Goal: Task Accomplishment & Management: Use online tool/utility

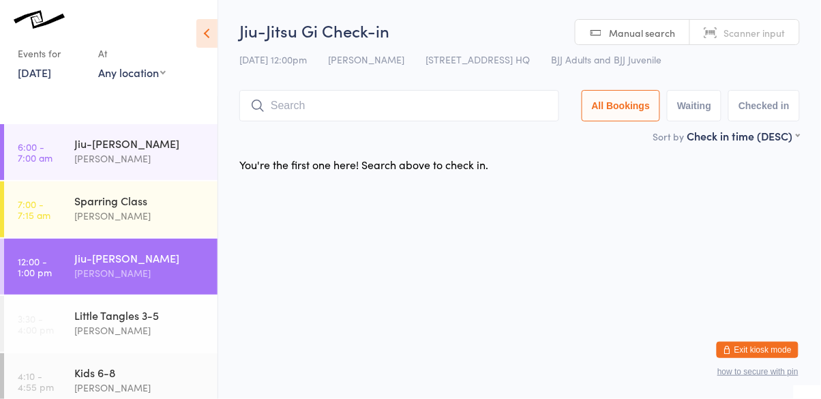
click at [206, 36] on icon at bounding box center [207, 33] width 21 height 29
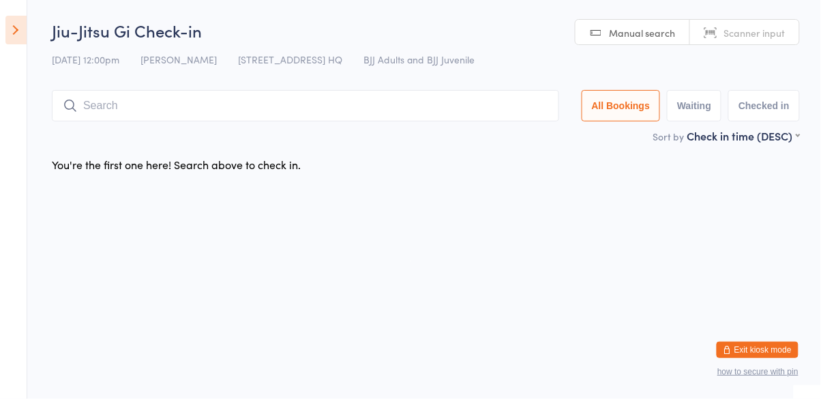
click at [71, 71] on div "[DATE] 12:00pm [PERSON_NAME][GEOGRAPHIC_DATA][STREET_ADDRESS] BJJ Adults and BJ…" at bounding box center [426, 59] width 748 height 23
click at [20, 37] on icon at bounding box center [15, 30] width 21 height 29
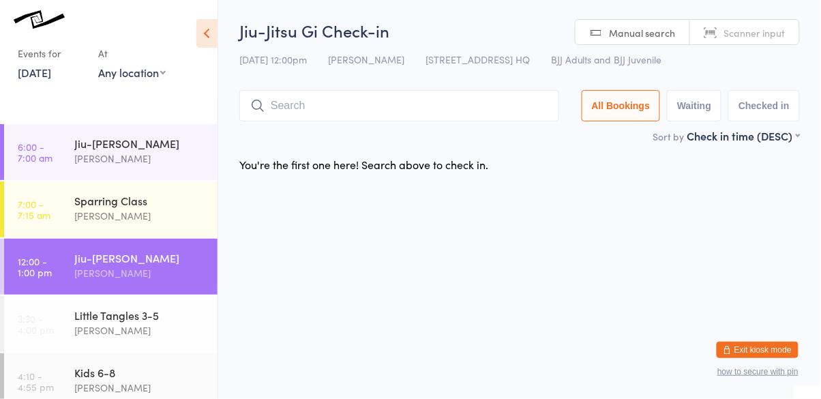
click at [35, 76] on link "[DATE]" at bounding box center [34, 72] width 33 height 15
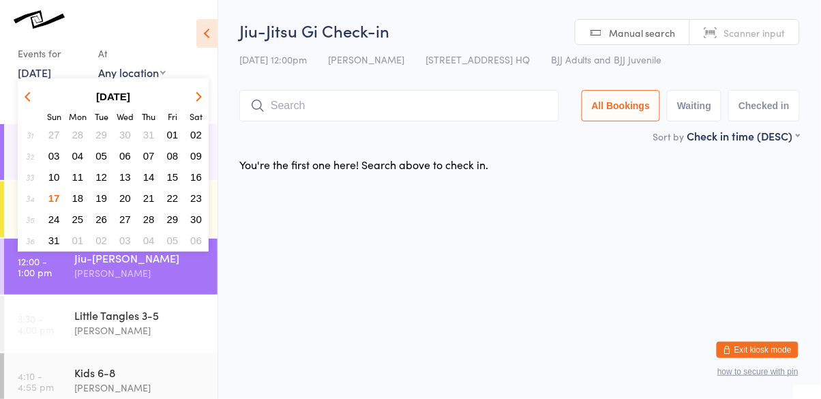
click at [59, 193] on span "17" at bounding box center [54, 198] width 12 height 12
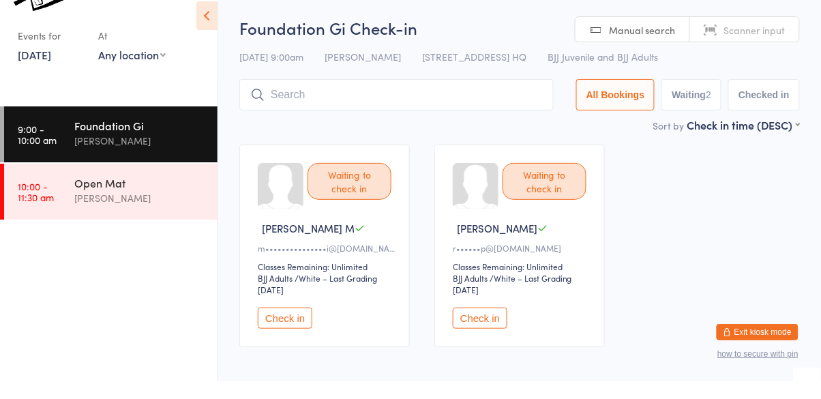
scroll to position [18, 0]
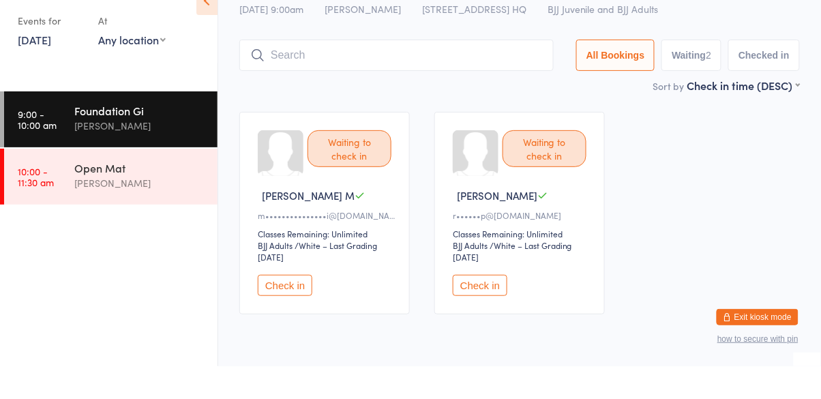
click at [279, 324] on button "Check in" at bounding box center [285, 318] width 55 height 21
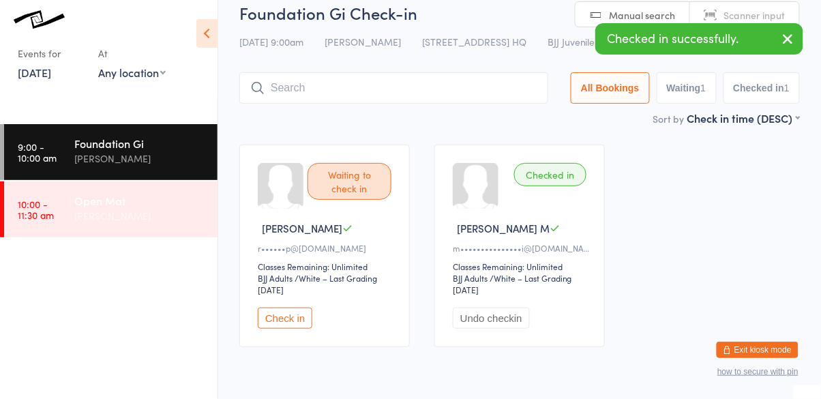
click at [100, 214] on div "[PERSON_NAME]" at bounding box center [140, 216] width 132 height 16
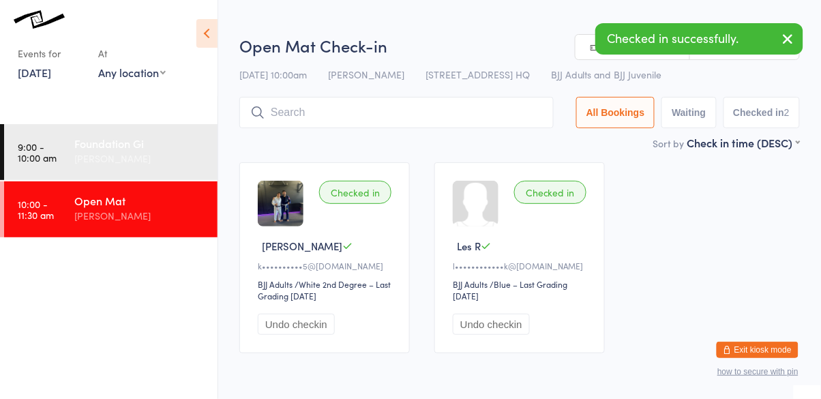
click at [103, 166] on div "[PERSON_NAME]" at bounding box center [140, 159] width 132 height 16
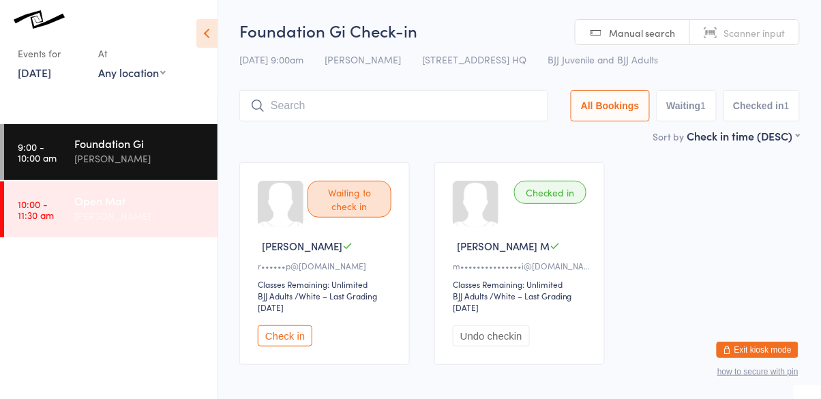
click at [98, 220] on div "[PERSON_NAME]" at bounding box center [140, 216] width 132 height 16
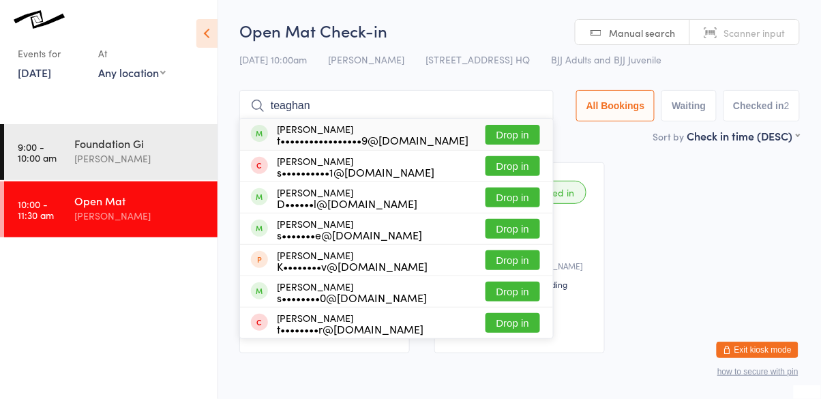
type input "teaghan"
click at [505, 139] on button "Drop in" at bounding box center [513, 135] width 55 height 20
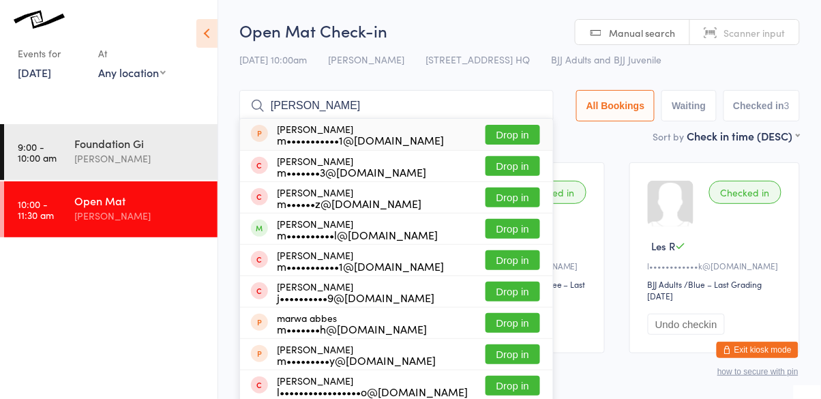
type input "[PERSON_NAME]"
click at [517, 237] on button "Drop in" at bounding box center [513, 229] width 55 height 20
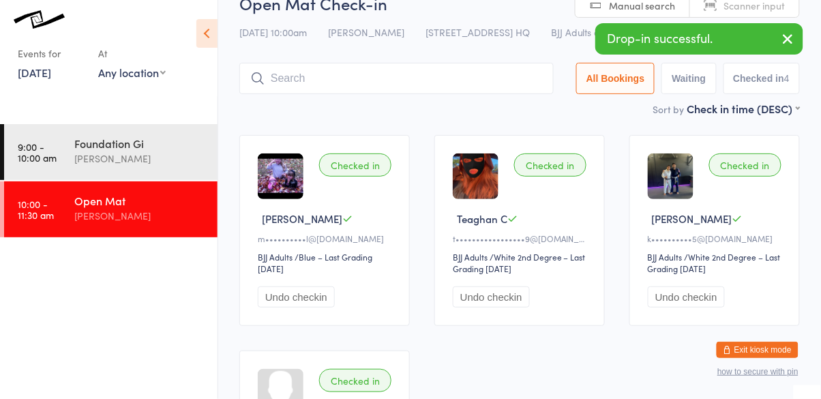
scroll to position [33, 0]
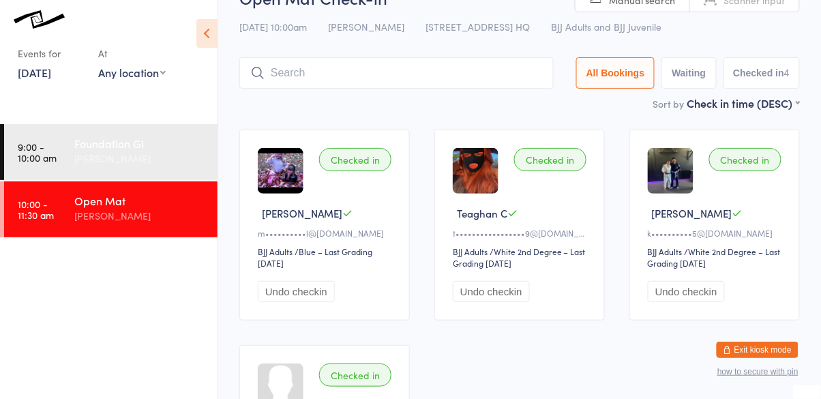
click at [108, 158] on div "[PERSON_NAME]" at bounding box center [140, 159] width 132 height 16
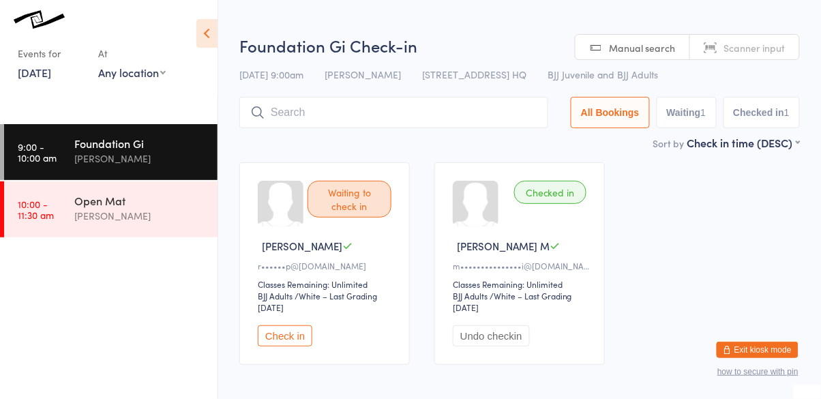
click at [317, 136] on div "Sort by Check in time (DESC) First name (ASC) First name (DESC) Last name (ASC)…" at bounding box center [519, 142] width 561 height 15
click at [480, 141] on div "Sort by Check in time (DESC) First name (ASC) First name (DESC) Last name (ASC)…" at bounding box center [519, 142] width 561 height 15
click at [504, 118] on input "search" at bounding box center [393, 112] width 309 height 31
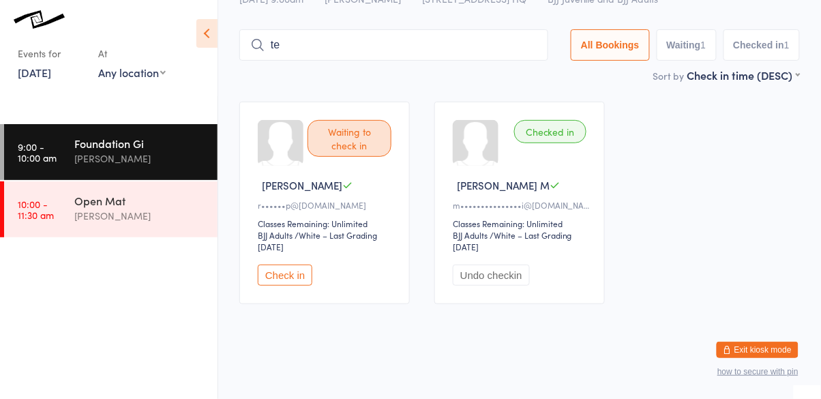
type input "t"
click at [78, 217] on div "[PERSON_NAME]" at bounding box center [140, 216] width 132 height 16
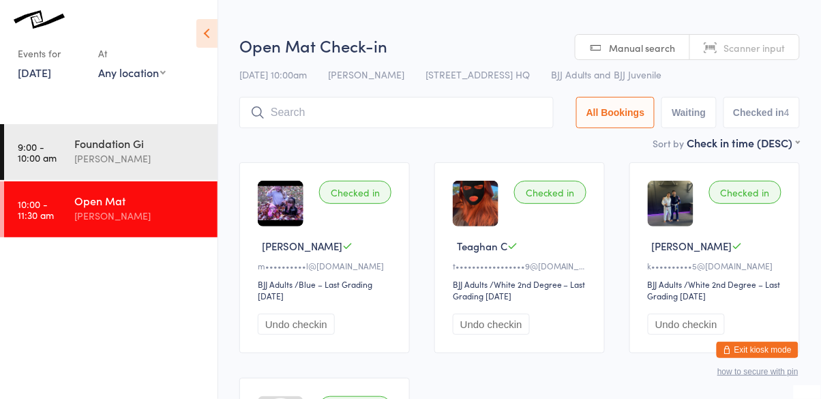
click at [91, 220] on div "[PERSON_NAME]" at bounding box center [140, 216] width 132 height 16
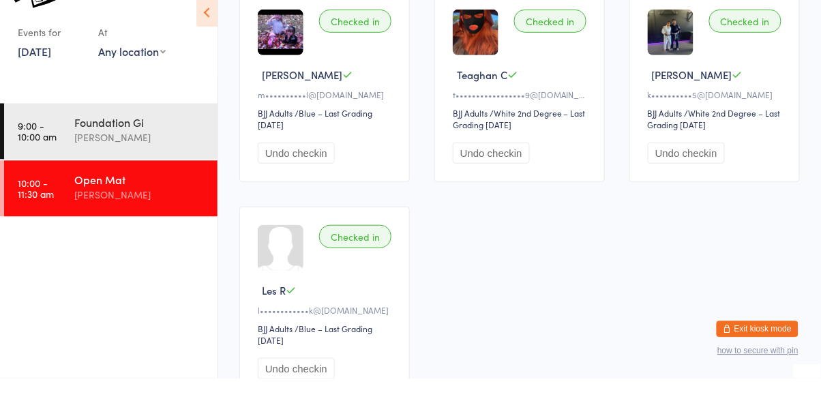
scroll to position [151, 0]
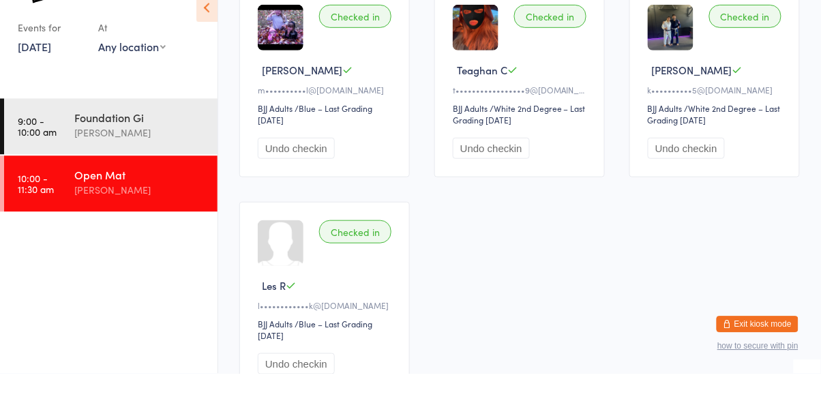
click at [819, 317] on ui-view "Open Mat Check-in [DATE] 10:00am [PERSON_NAME] [STREET_ADDRESS] HQ BJJ Adults a…" at bounding box center [519, 149] width 603 height 562
